Goal: Transaction & Acquisition: Purchase product/service

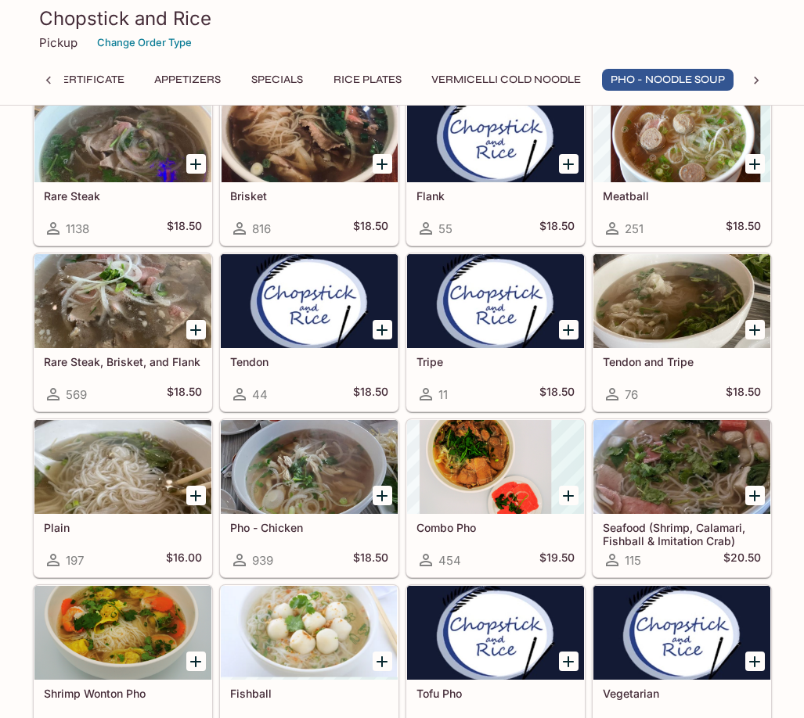
scroll to position [1956, 0]
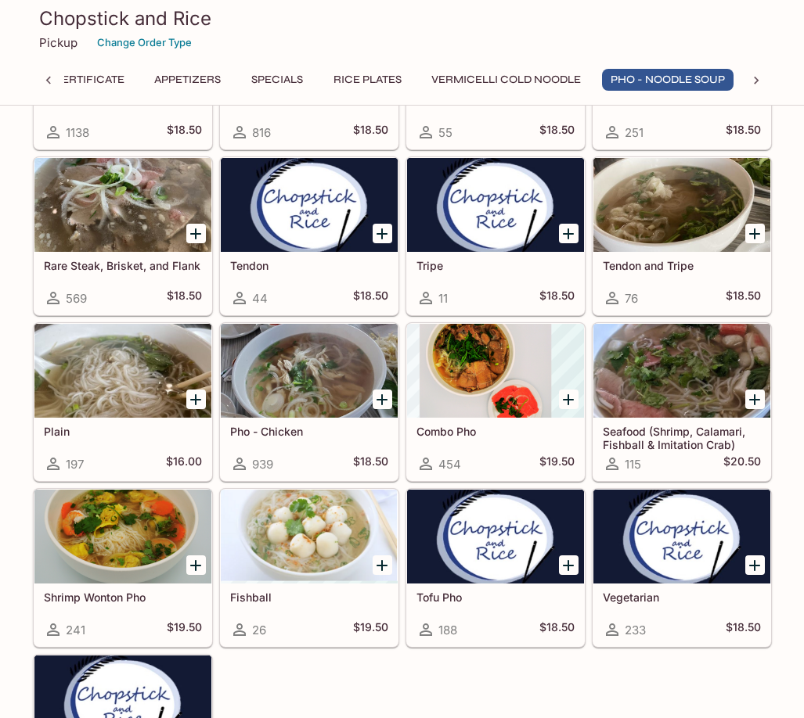
click at [258, 352] on div at bounding box center [309, 371] width 177 height 94
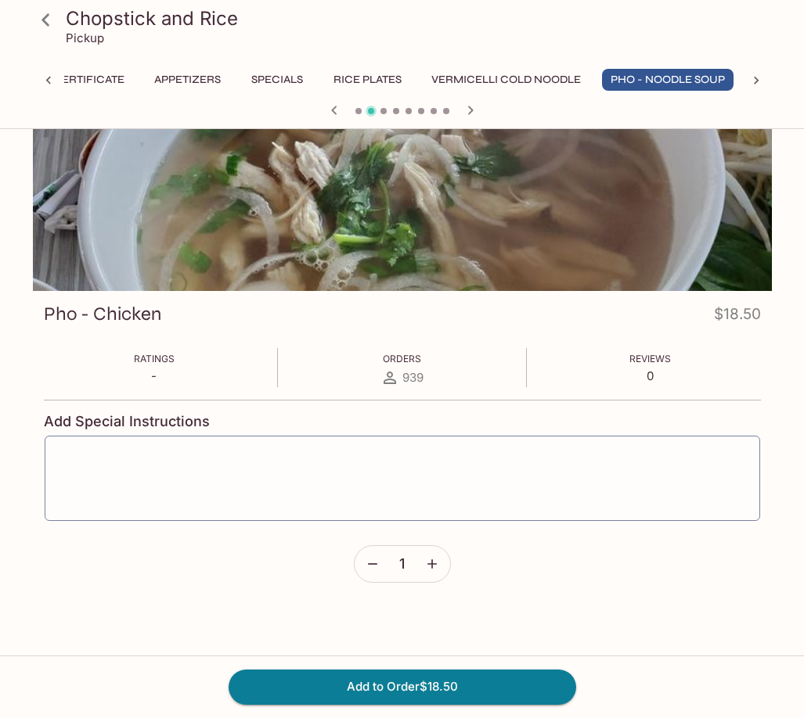
scroll to position [135, 0]
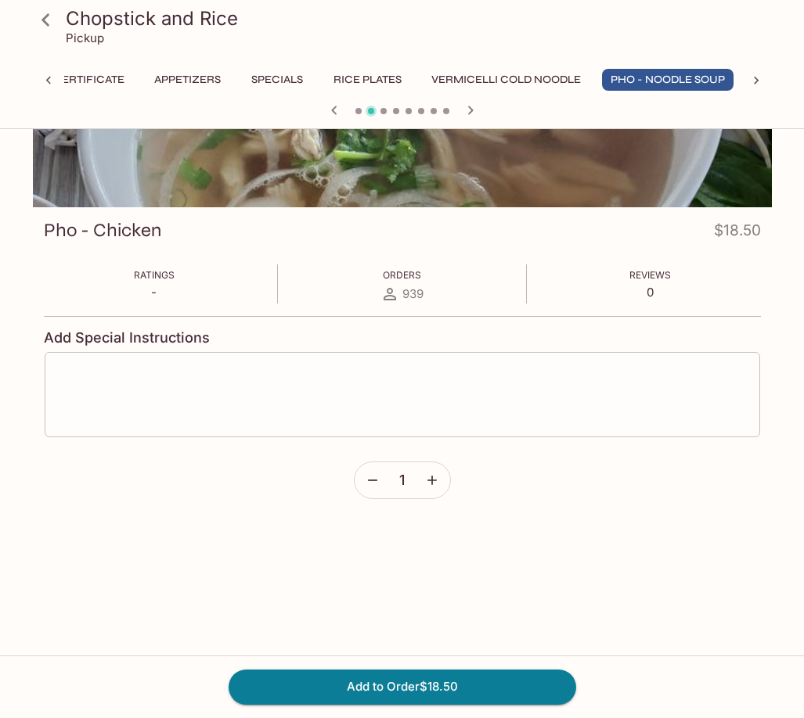
click at [276, 408] on textarea at bounding box center [402, 394] width 693 height 59
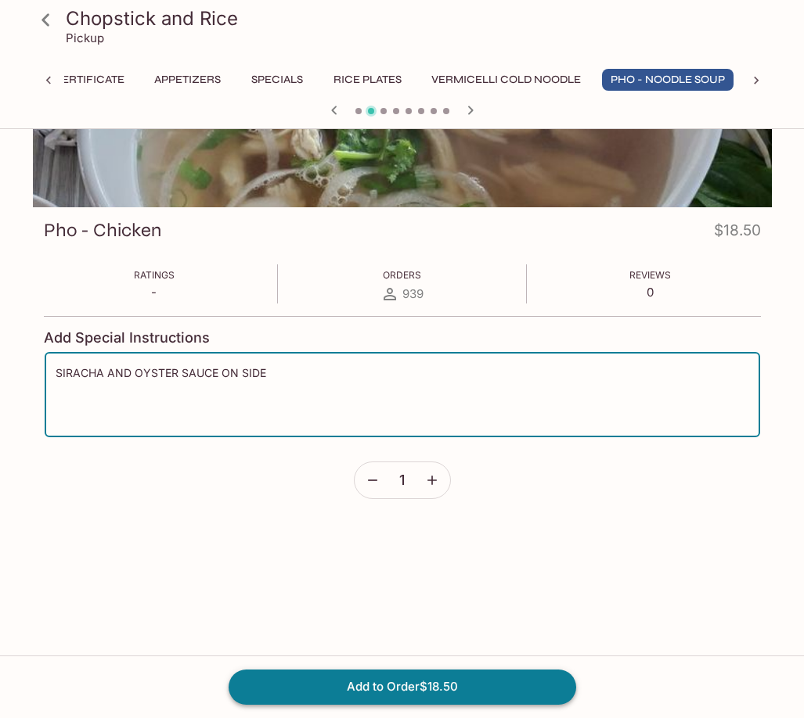
type textarea "SIRACHA AND OYSTER SAUCE ON SIDE"
click at [340, 684] on button "Add to Order $18.50" at bounding box center [401, 687] width 347 height 34
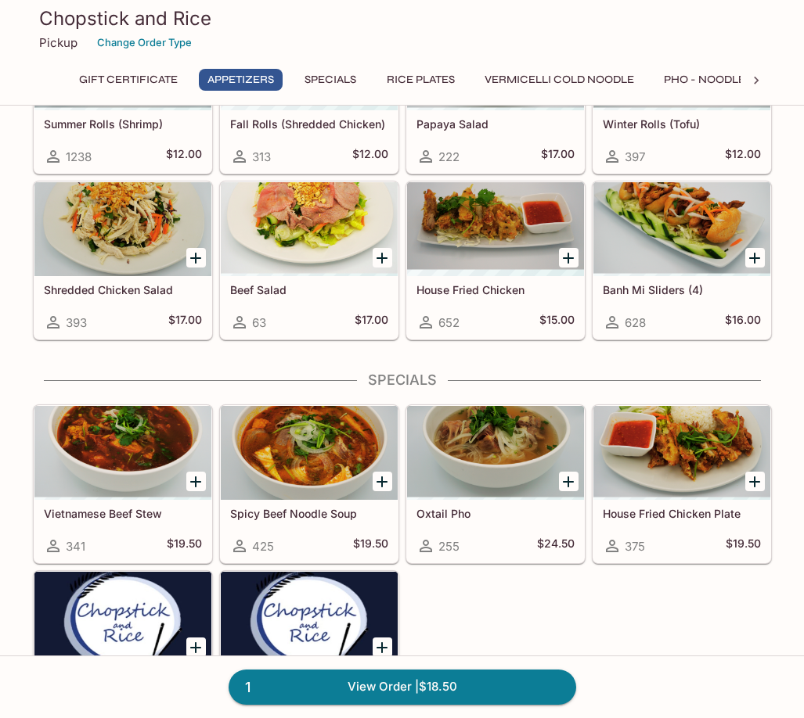
scroll to position [548, 0]
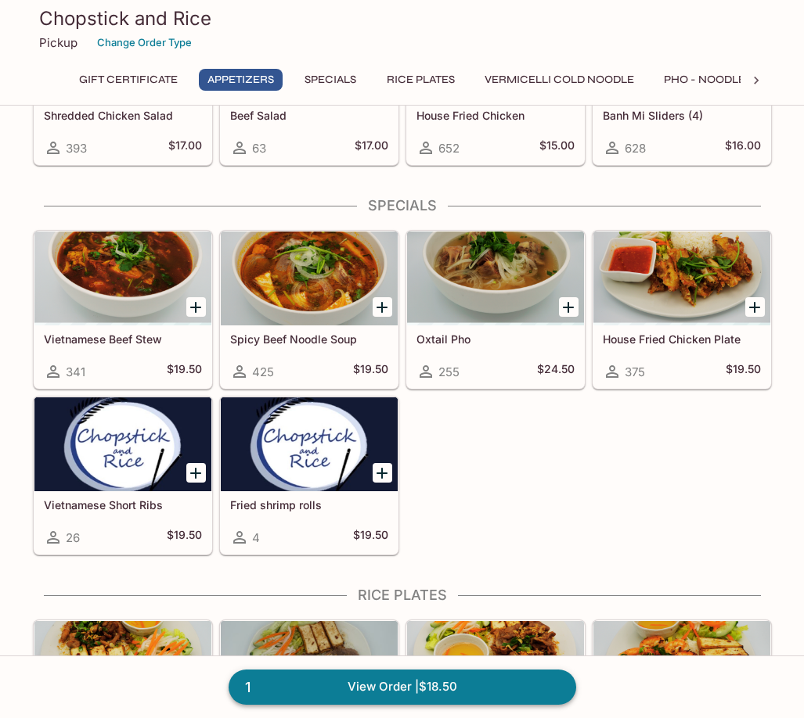
click at [349, 679] on link "1 View Order | $18.50" at bounding box center [401, 687] width 347 height 34
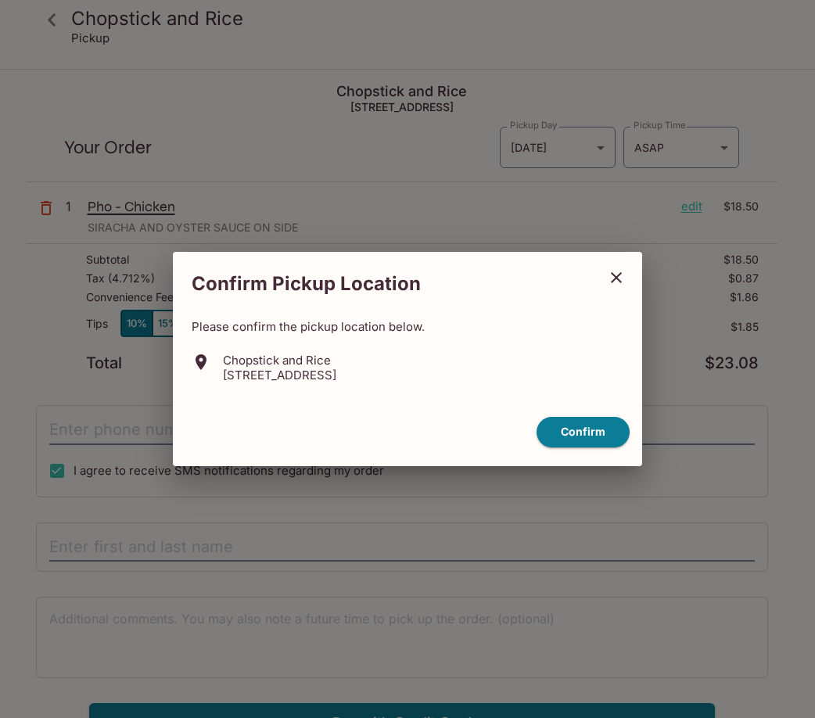
click at [594, 448] on div "Confirm" at bounding box center [407, 432] width 457 height 43
click at [589, 435] on button "Confirm" at bounding box center [583, 432] width 93 height 31
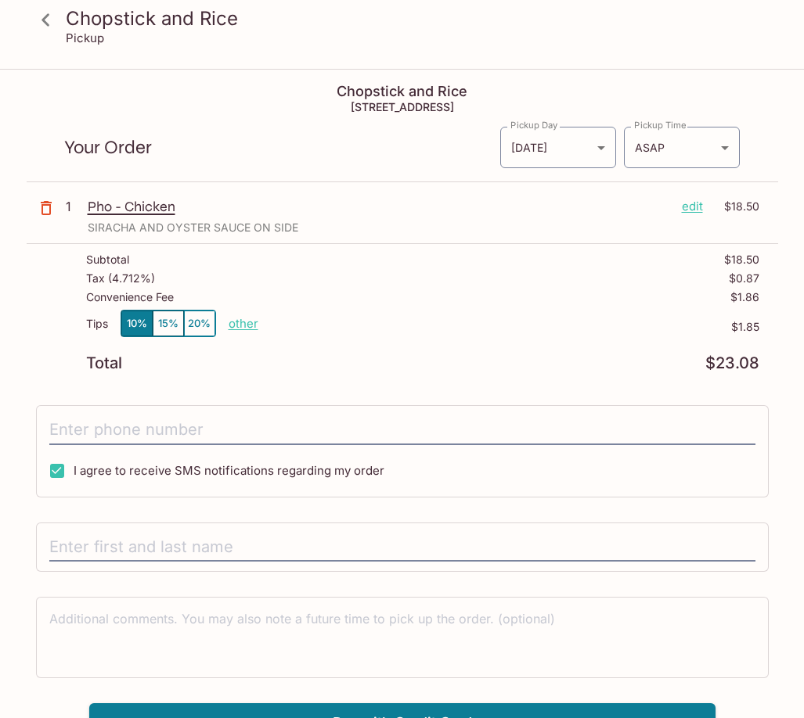
click at [258, 322] on p "$1.85" at bounding box center [508, 327] width 501 height 13
click at [247, 323] on p "other" at bounding box center [243, 323] width 30 height 15
type input "0.00"
click at [685, 145] on body "Chopstick and Rice Pickup Chopstick and Rice [STREET_ADDRESS] Your Order Pickup…" at bounding box center [402, 429] width 804 height 718
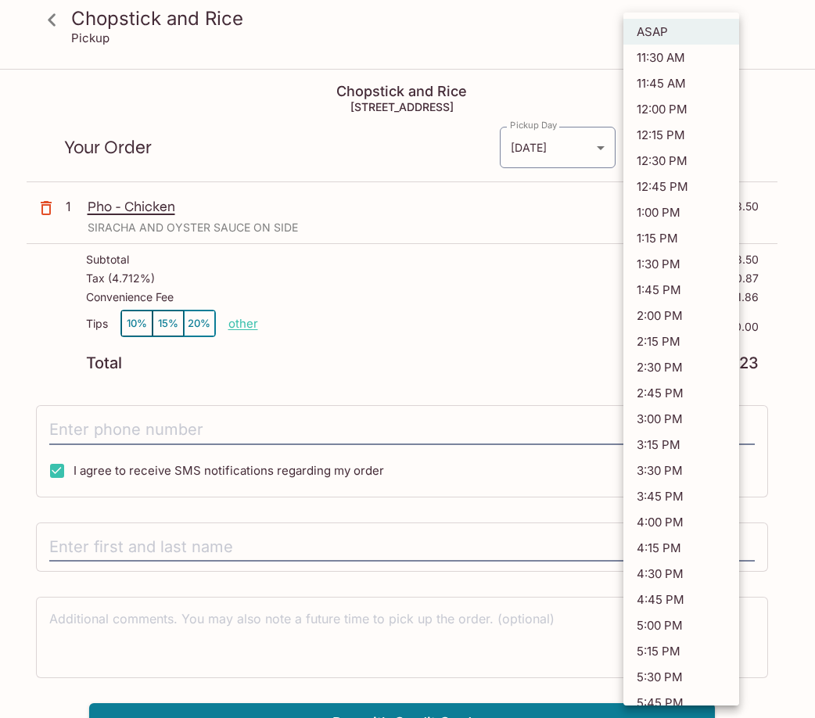
click at [664, 213] on li "1:00 PM" at bounding box center [682, 213] width 116 height 26
type input "[DATE]T23:00:17.000000Z"
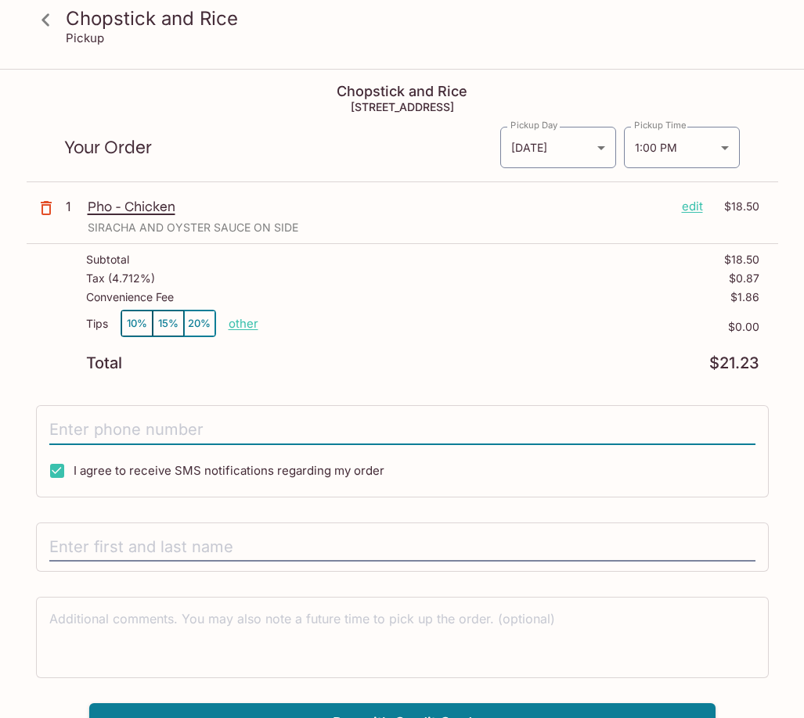
click at [239, 433] on input "tel" at bounding box center [402, 430] width 706 height 30
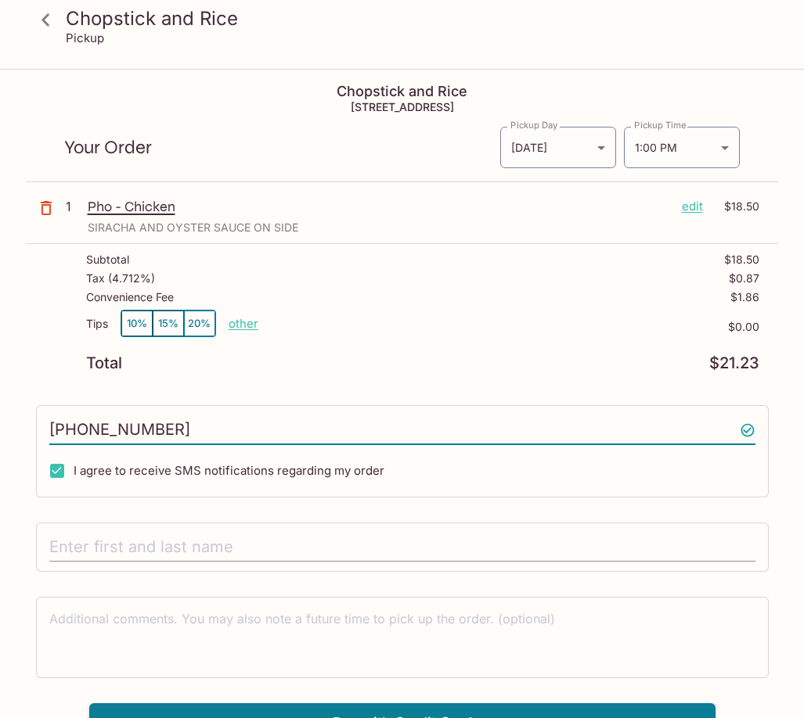
type input "[PHONE_NUMBER]"
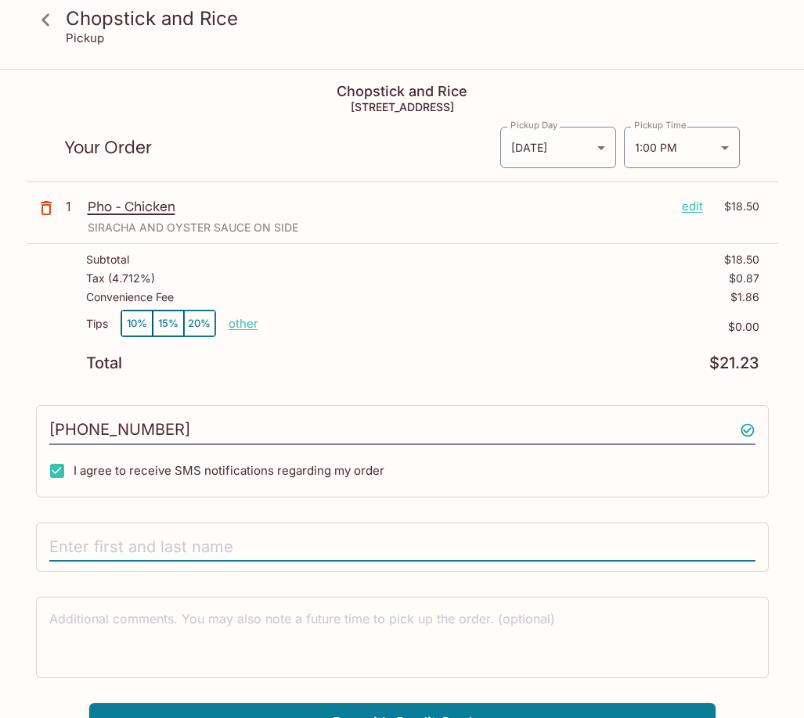
click at [192, 541] on input "text" at bounding box center [402, 548] width 706 height 30
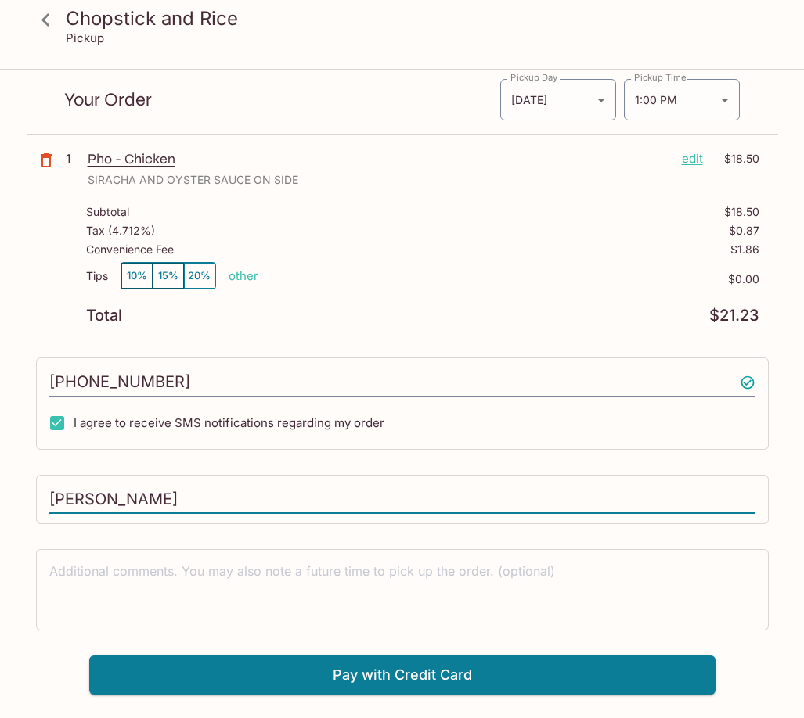
scroll to position [70, 0]
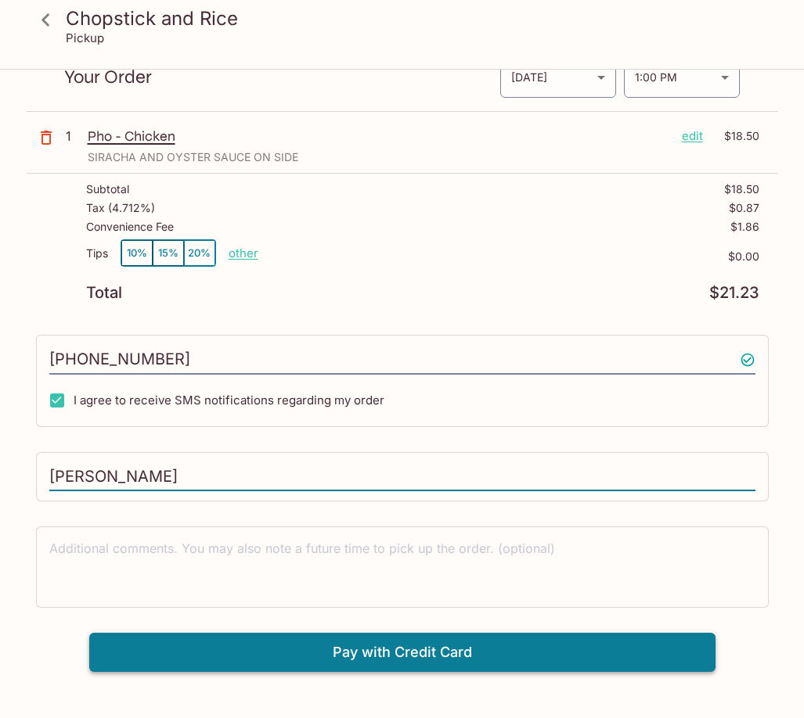
type input "[PERSON_NAME]"
click at [348, 655] on button "Pay with Credit Card" at bounding box center [402, 652] width 626 height 39
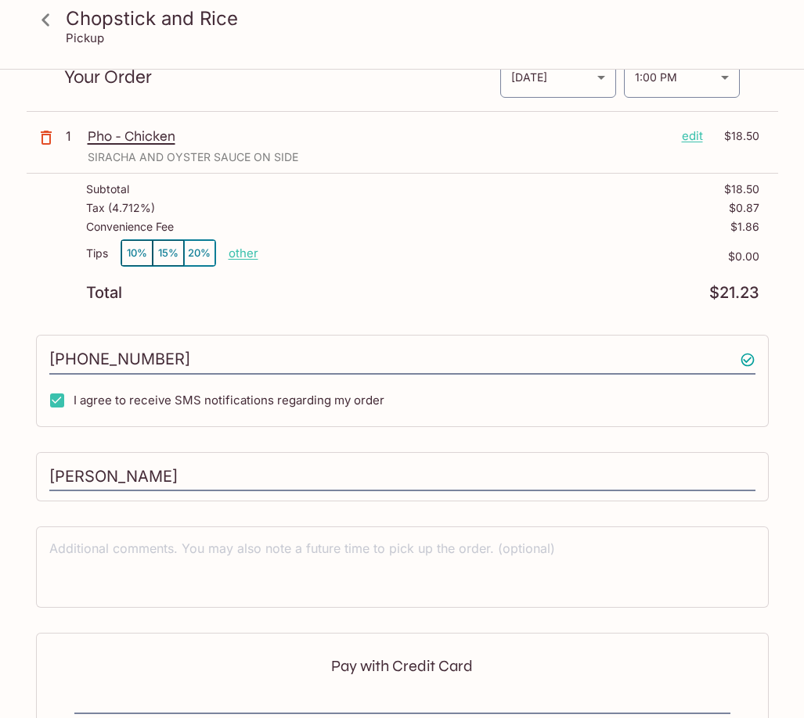
scroll to position [259, 0]
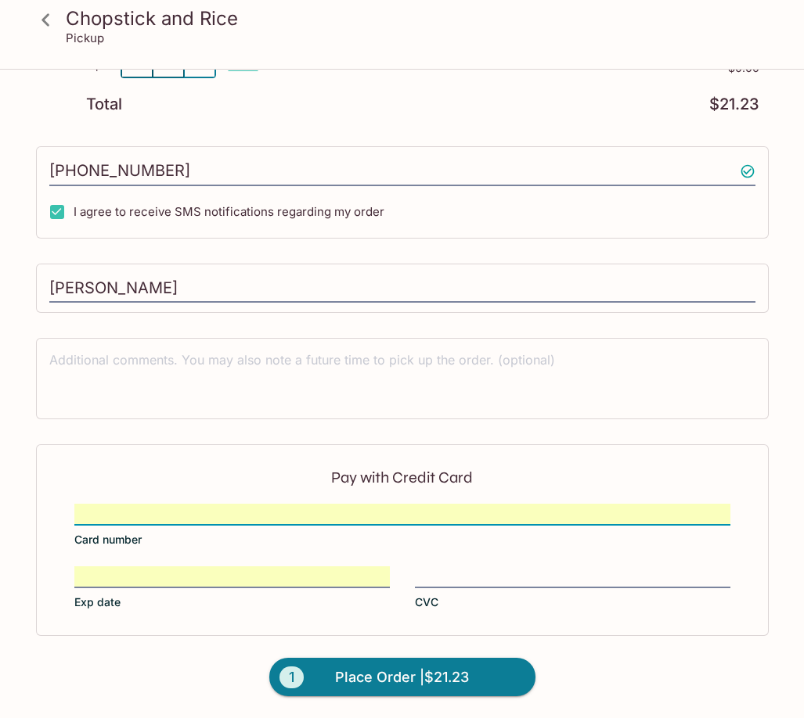
click at [156, 504] on div "Pay with Credit Card Card number Exp date CVC" at bounding box center [402, 539] width 732 height 191
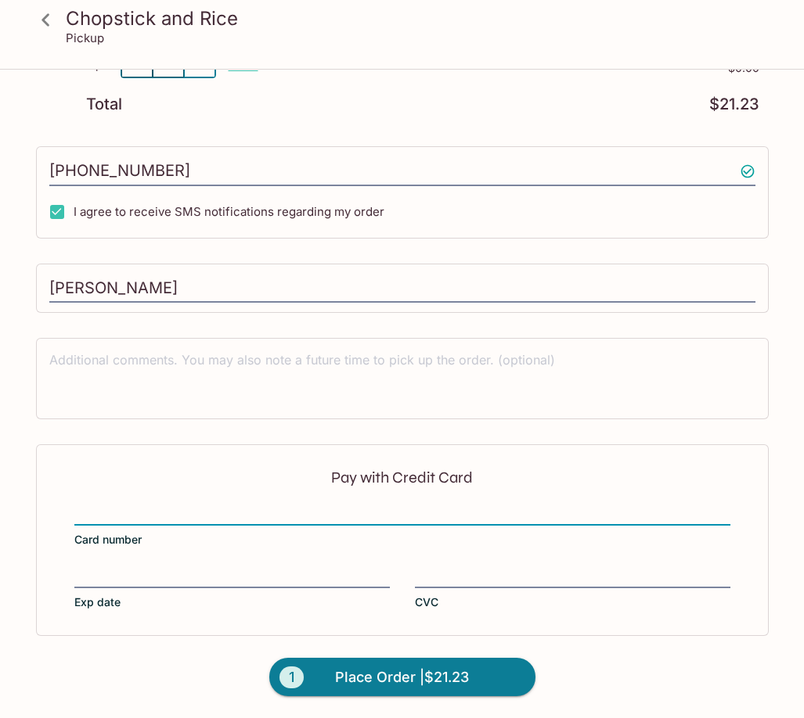
click at [70, 599] on div "Pay with Credit Card Card number Exp date CVC" at bounding box center [402, 539] width 732 height 191
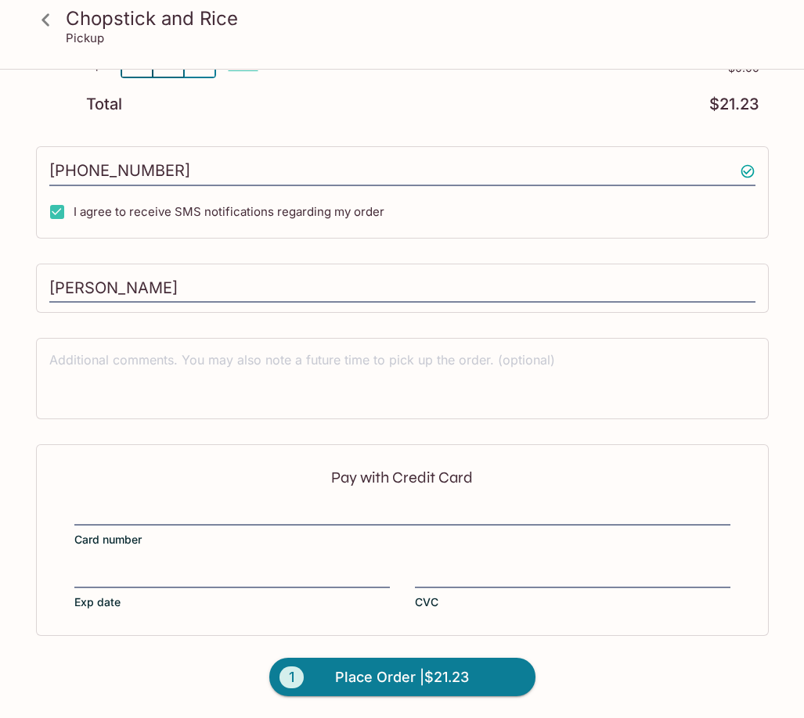
click at [101, 502] on div "Pay with Credit Card Card number Exp date CVC" at bounding box center [402, 539] width 732 height 191
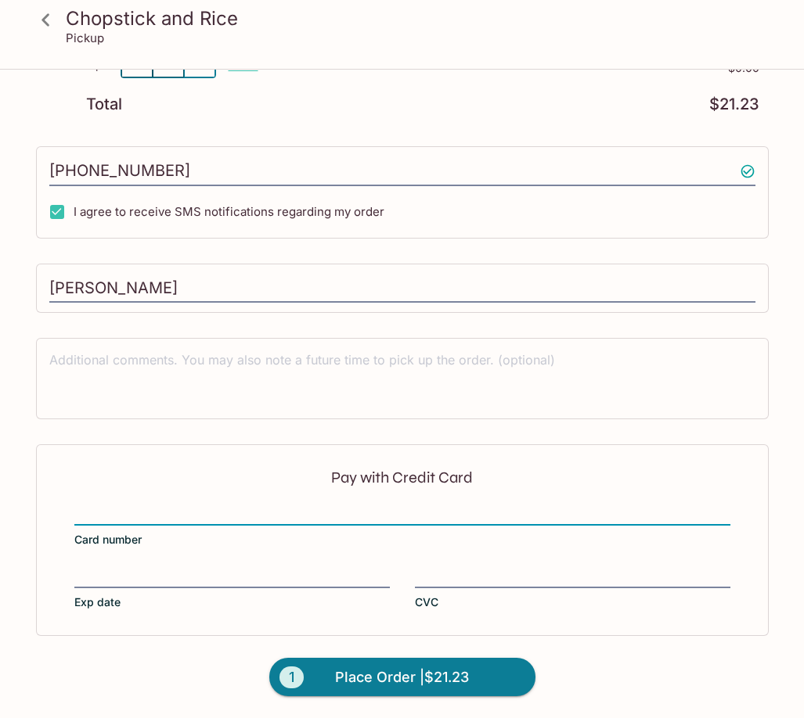
click at [103, 494] on div "Pay with Credit Card Card number Exp date CVC" at bounding box center [402, 539] width 732 height 191
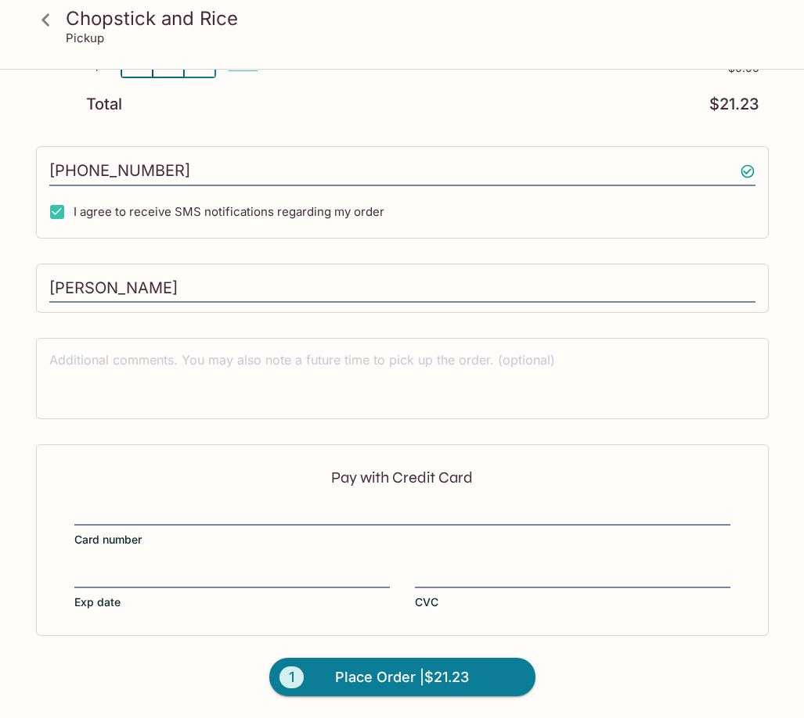
click at [106, 505] on div at bounding box center [402, 515] width 656 height 22
click at [106, 505] on input "Card number" at bounding box center [402, 505] width 656 height 1
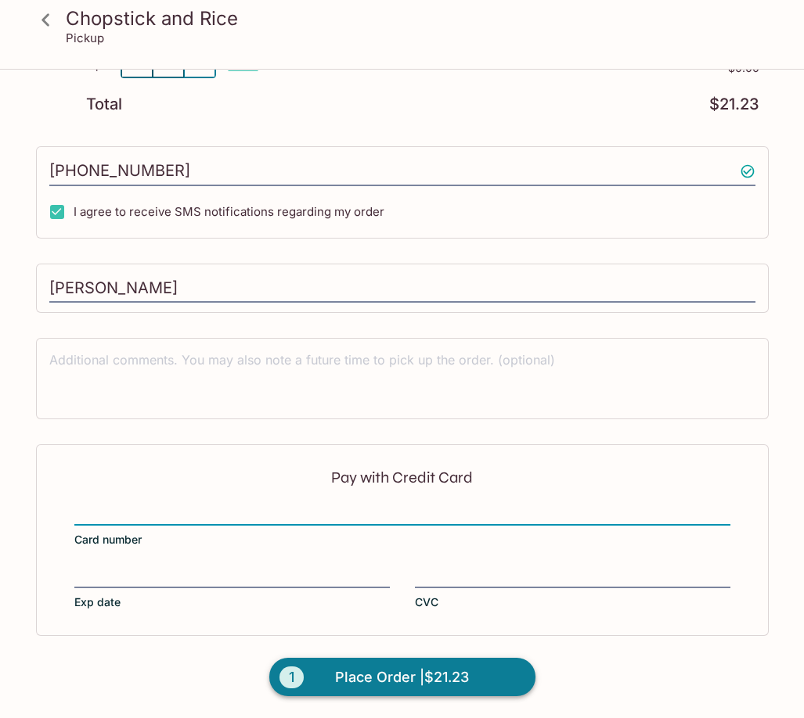
click at [356, 678] on span "Place Order | $21.23" at bounding box center [402, 677] width 134 height 25
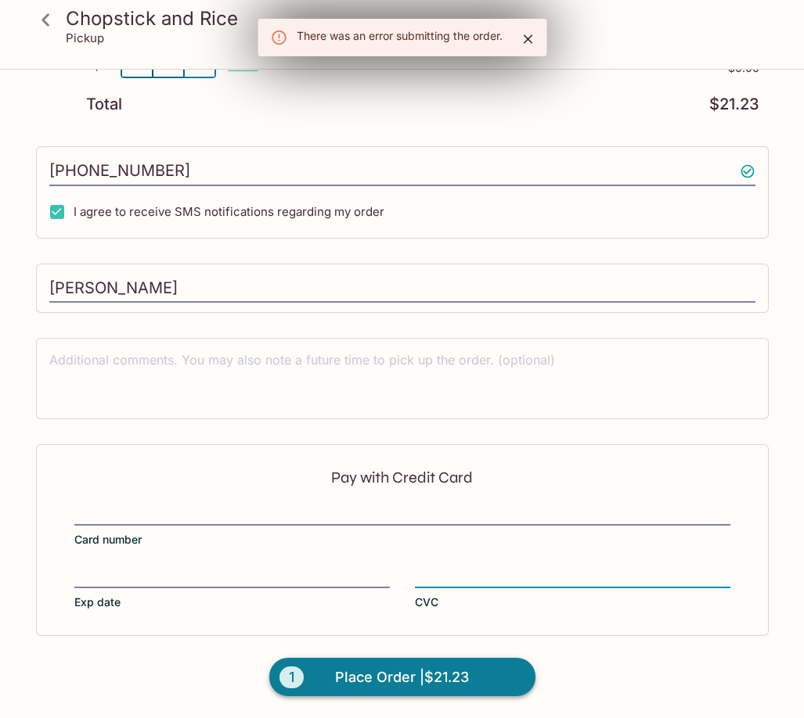
click at [428, 672] on span "Place Order | $21.23" at bounding box center [402, 677] width 134 height 25
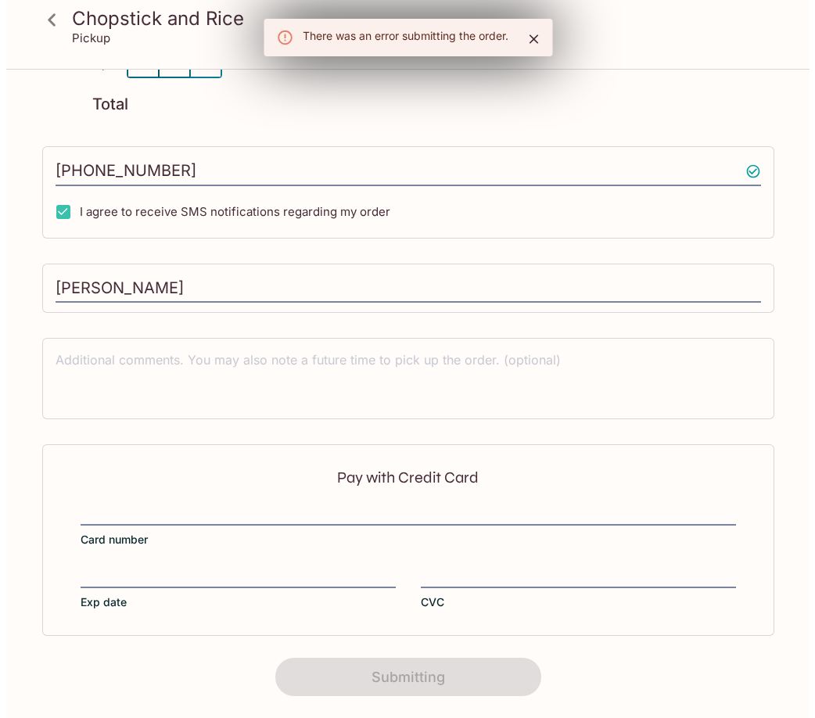
scroll to position [0, 0]
